Goal: Task Accomplishment & Management: Manage account settings

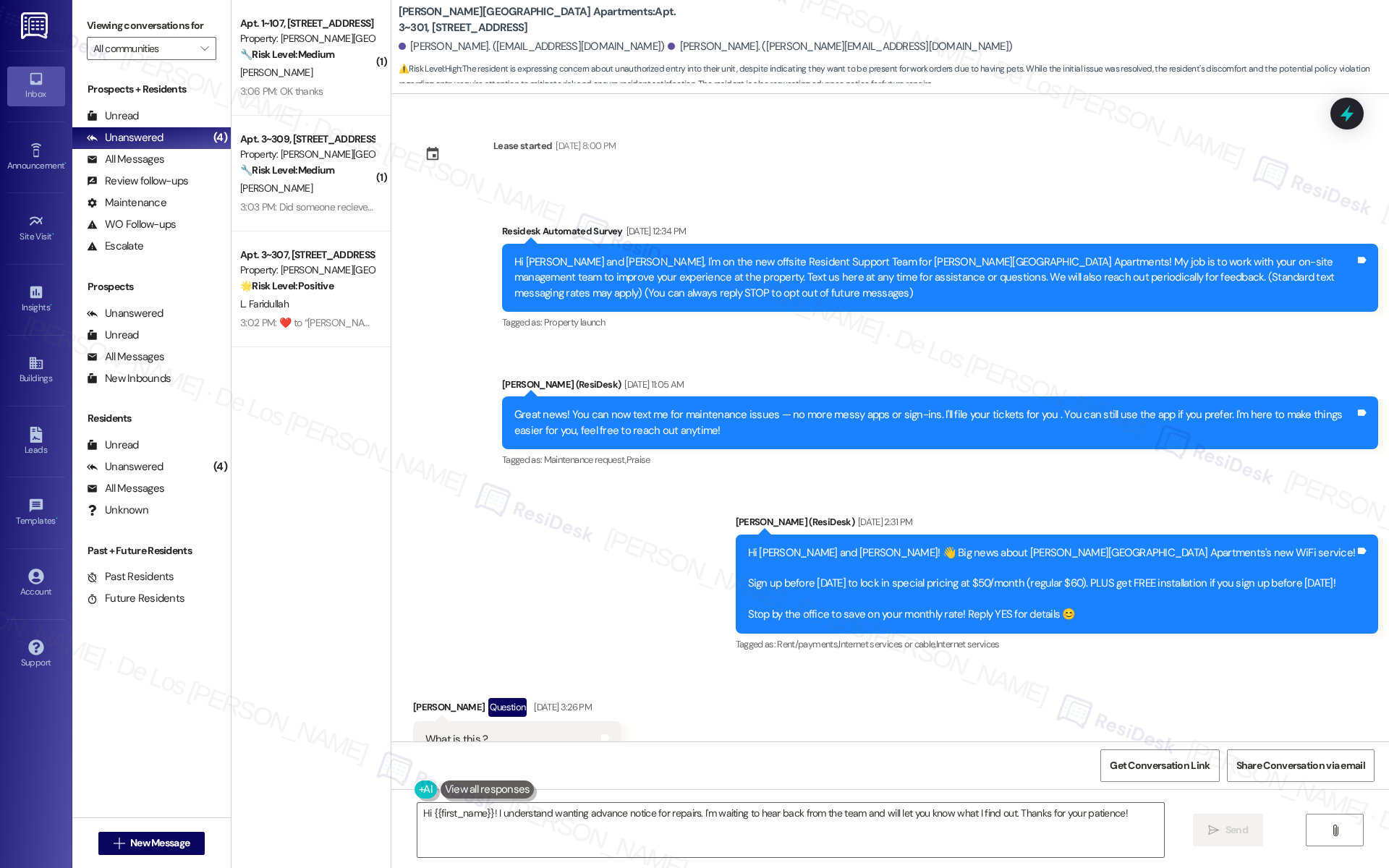
scroll to position [6730, 0]
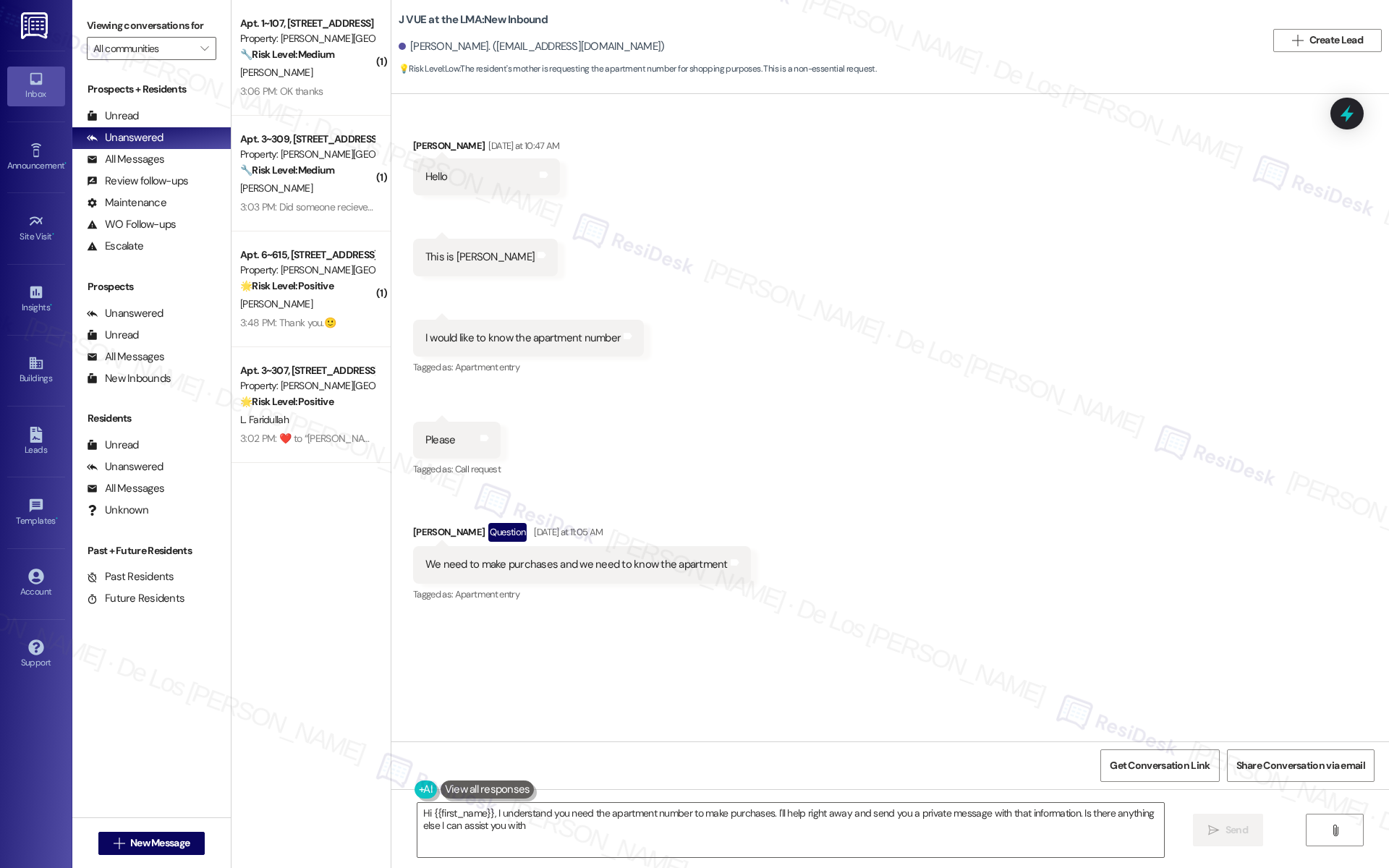
type textarea "Hi {{first_name}}, I understand you need the apartment number to make purchases…"
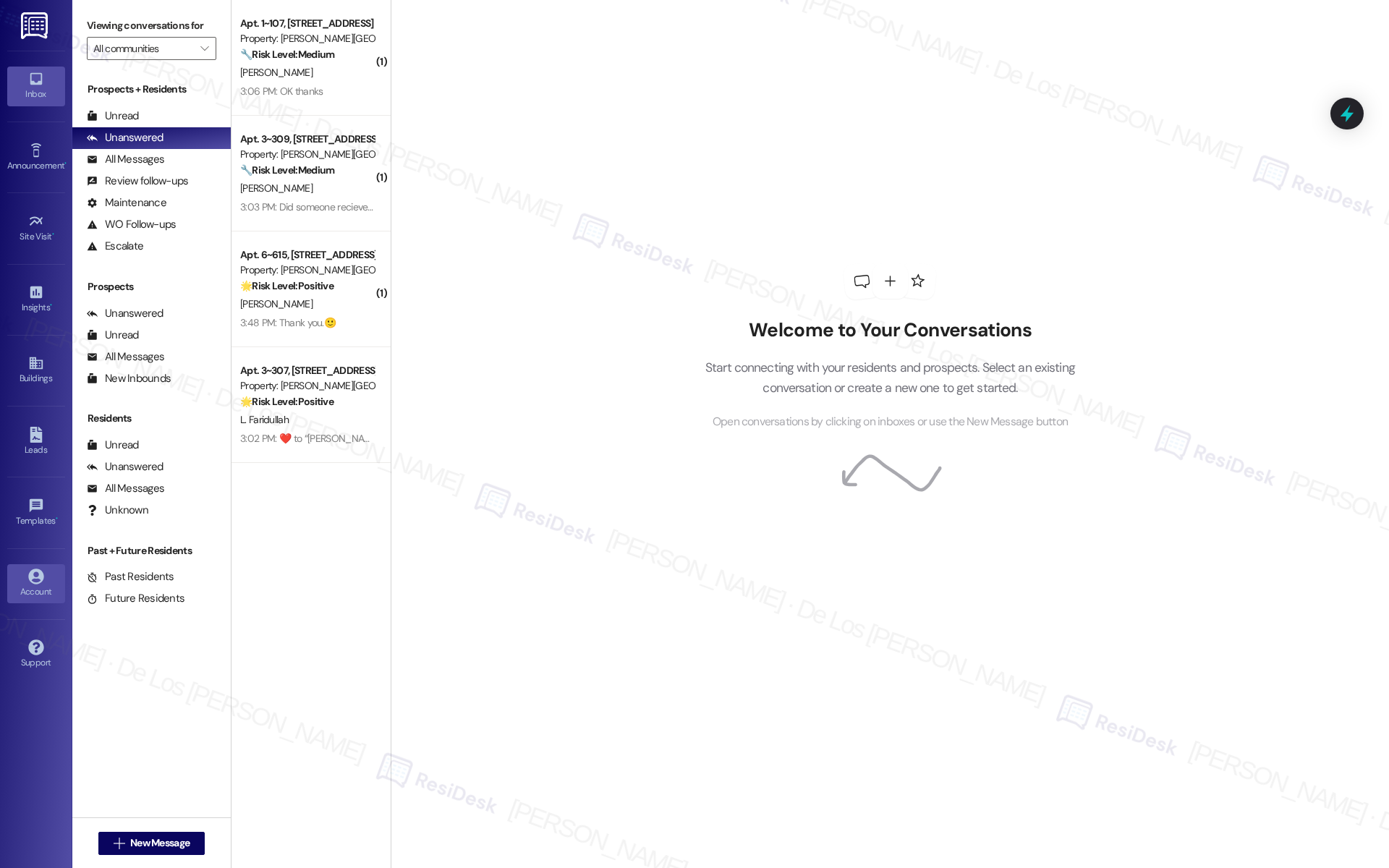
click at [33, 568] on icon at bounding box center [36, 576] width 16 height 16
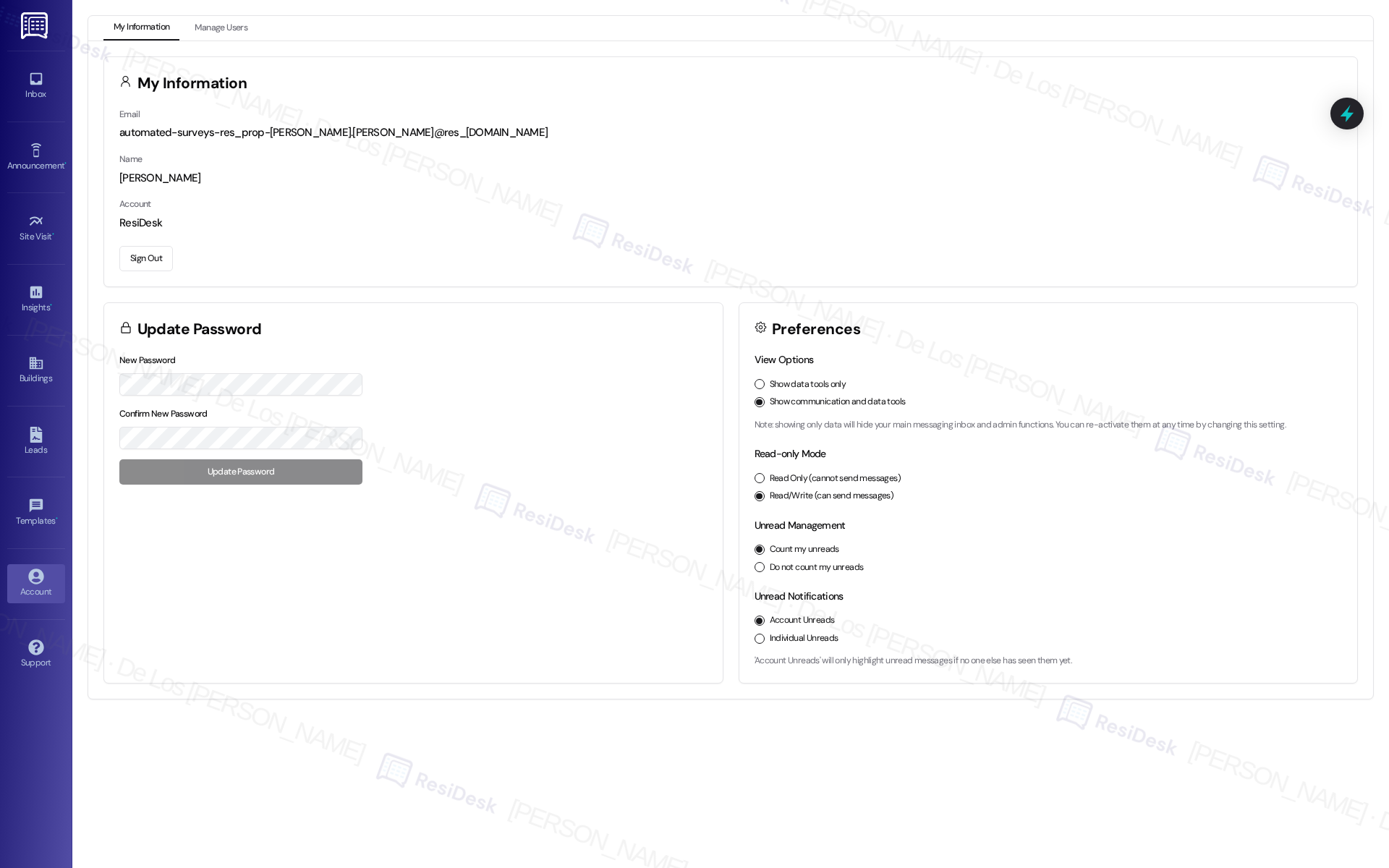
click at [141, 258] on button "Sign Out" at bounding box center [146, 258] width 54 height 25
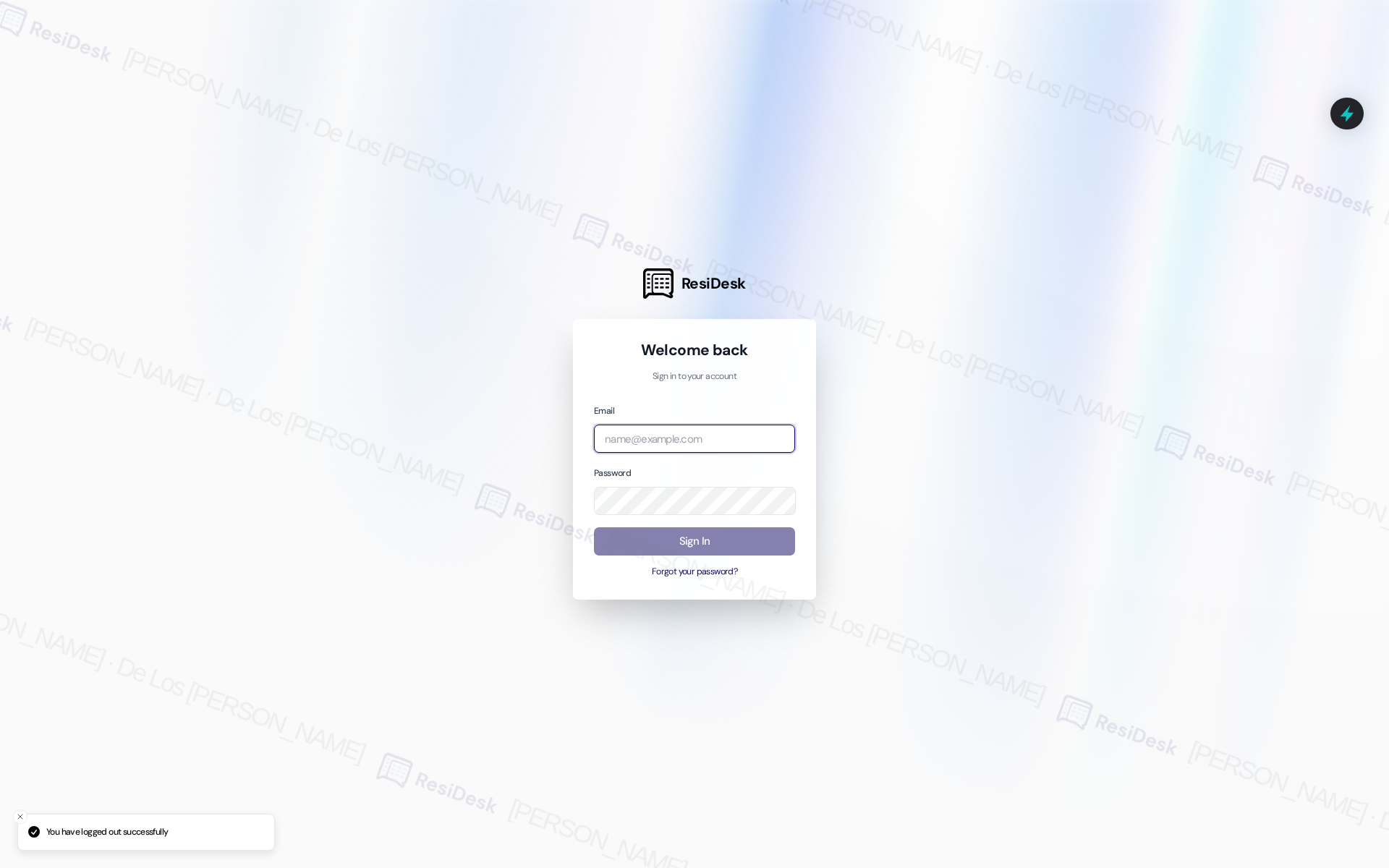
click at [678, 438] on input "email" at bounding box center [694, 439] width 201 height 28
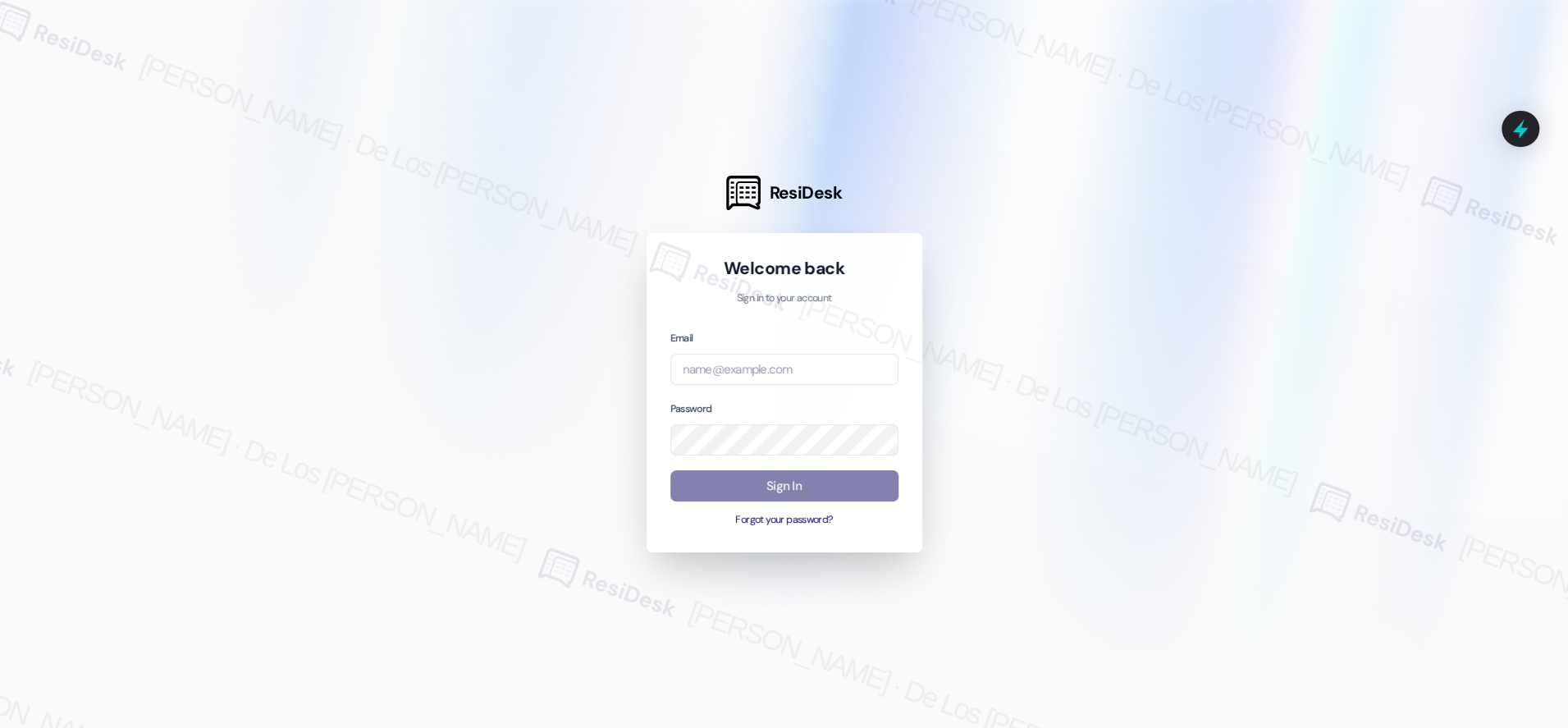
click at [1387, 172] on div at bounding box center [784, 364] width 1568 height 728
click at [807, 365] on input "email" at bounding box center [784, 369] width 228 height 32
paste input "automated-surveys-boyd_wilson-resen.six@boyd_wilson.com"
type input "automated-surveys-boyd_wilson-resen.six@boyd_wilson.com"
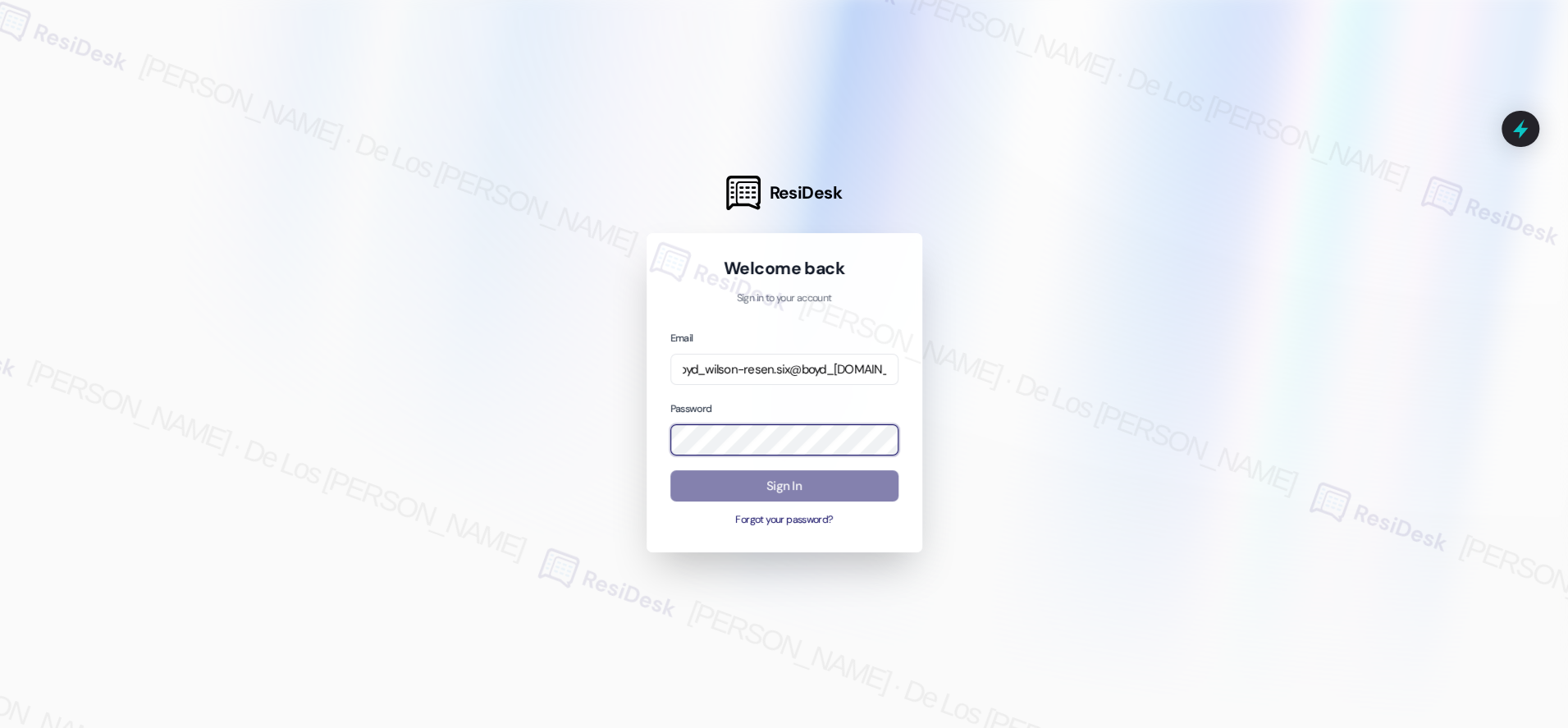
scroll to position [0, 0]
